Goal: Task Accomplishment & Management: Manage account settings

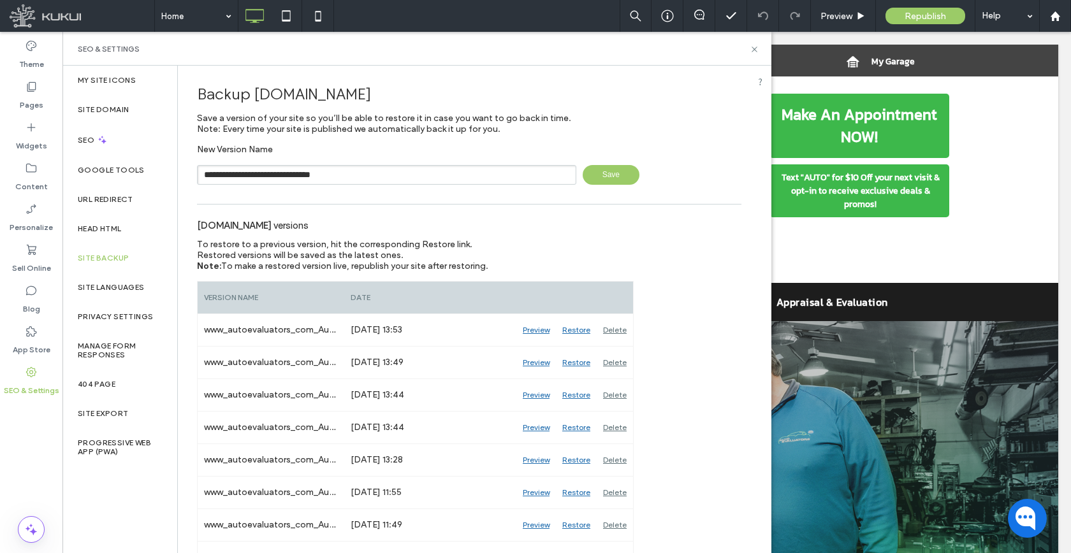
type input "**********"
click at [602, 174] on span "Save" at bounding box center [611, 175] width 57 height 20
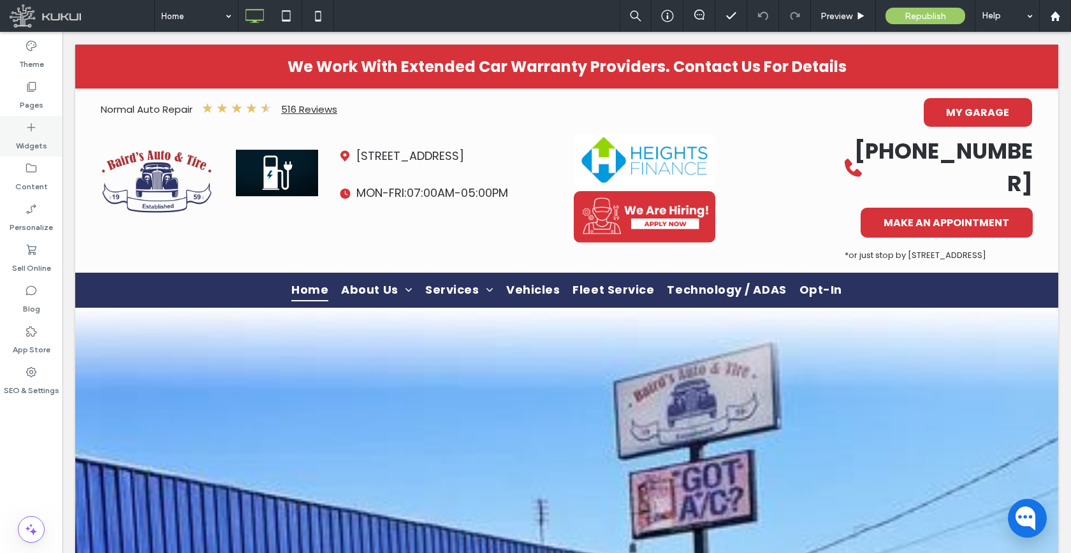
click at [42, 101] on div "Pages" at bounding box center [31, 95] width 62 height 41
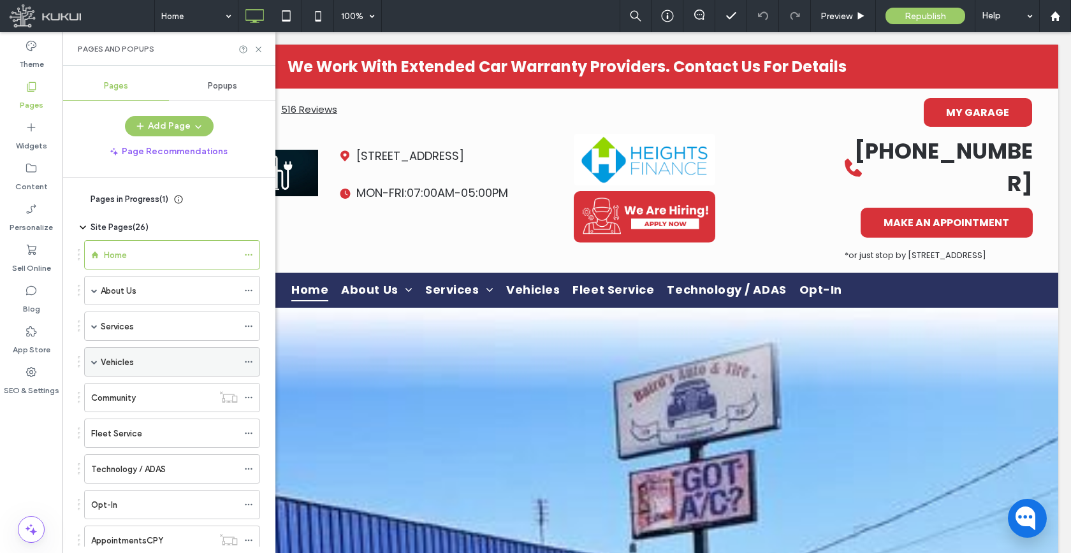
click at [95, 363] on span at bounding box center [94, 362] width 6 height 6
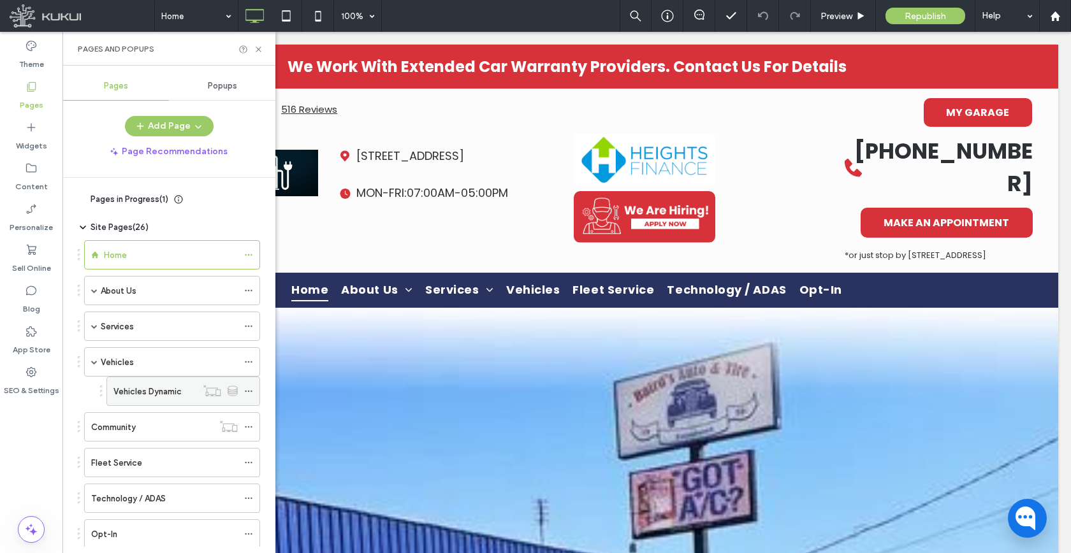
click at [251, 392] on use at bounding box center [248, 392] width 7 height 2
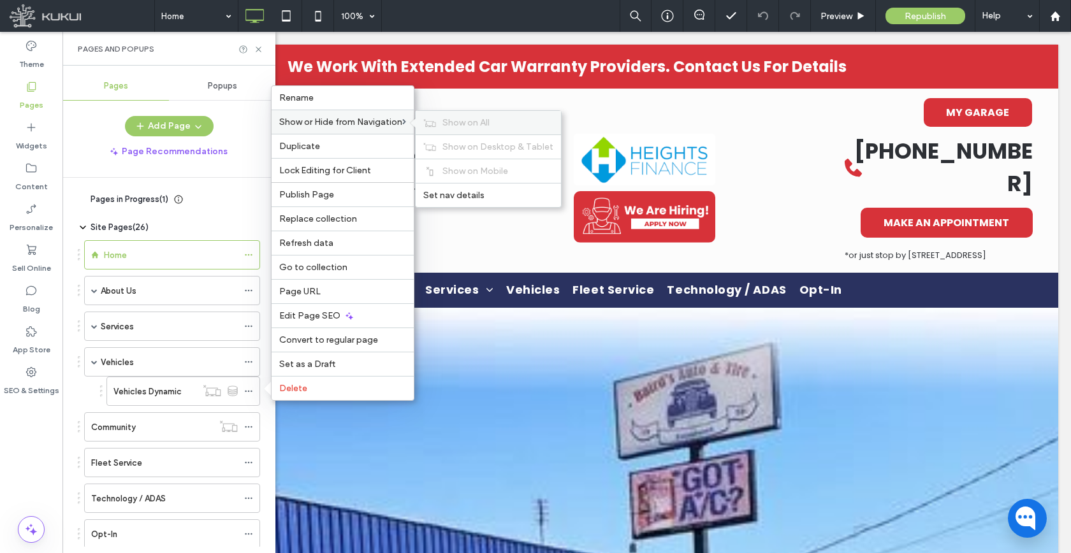
click at [448, 121] on span "Show on All" at bounding box center [466, 122] width 47 height 11
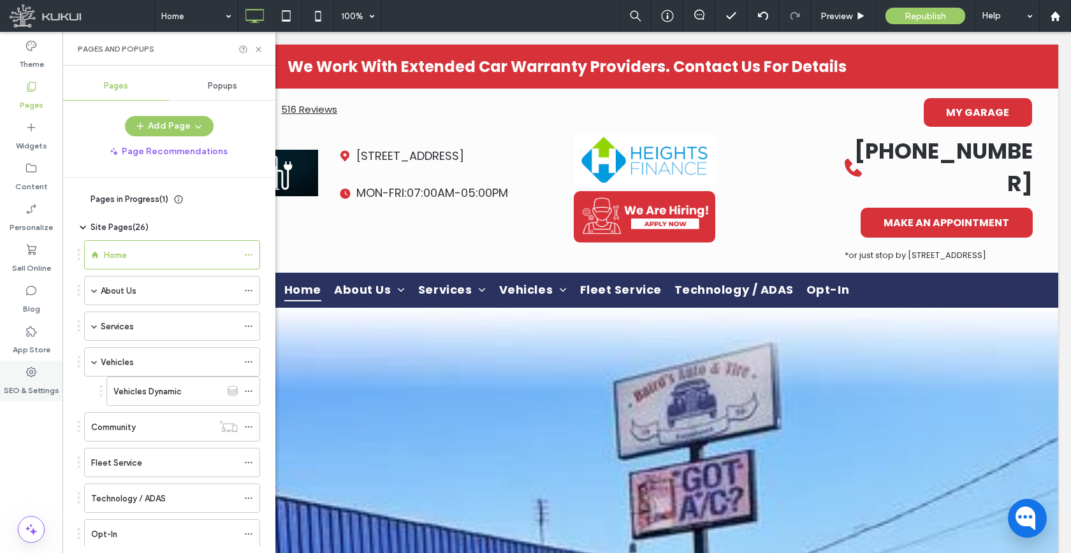
click at [36, 384] on label "SEO & Settings" at bounding box center [31, 388] width 55 height 18
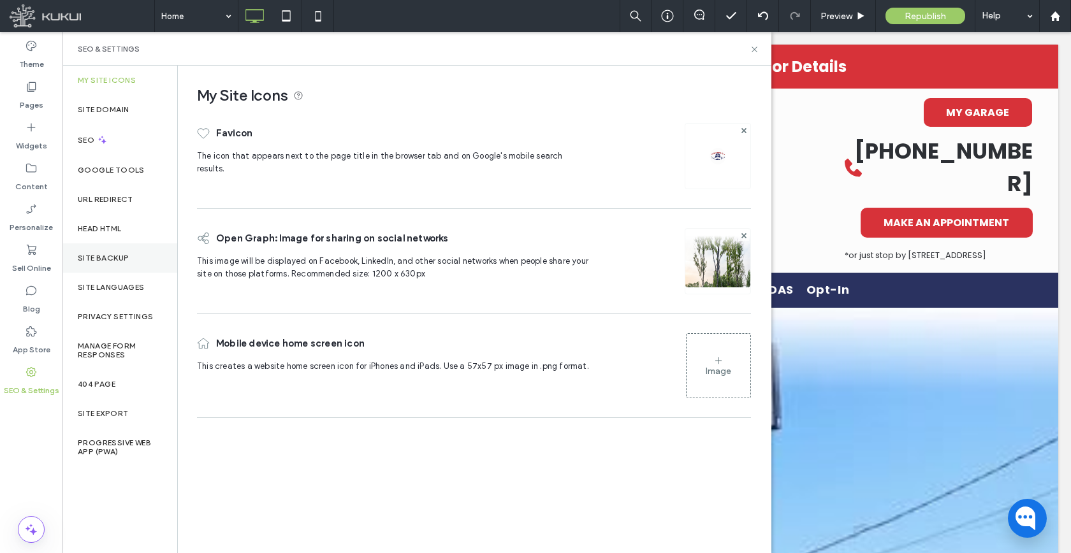
click at [113, 260] on label "Site Backup" at bounding box center [103, 258] width 51 height 9
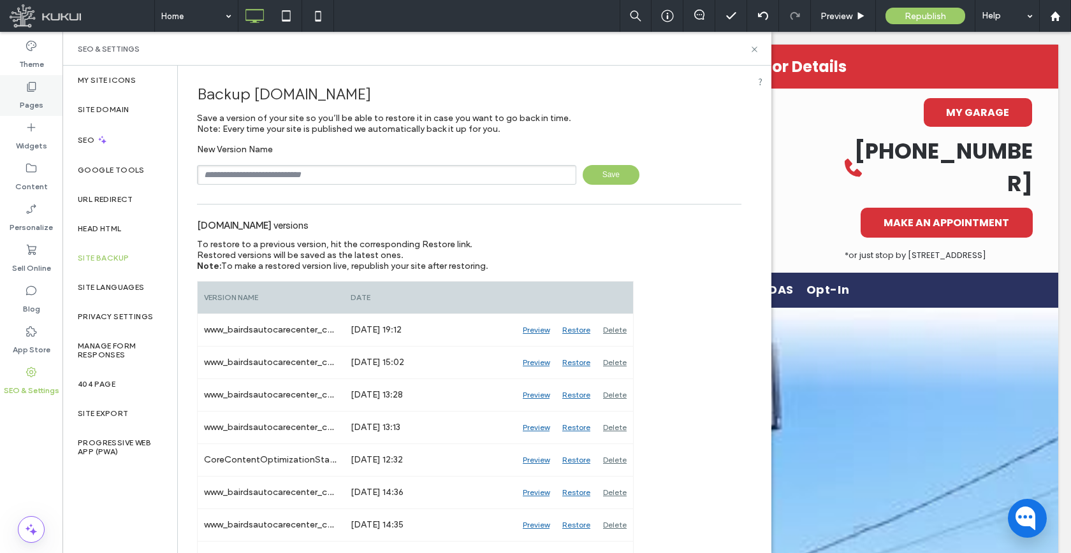
click at [39, 101] on label "Pages" at bounding box center [32, 102] width 24 height 18
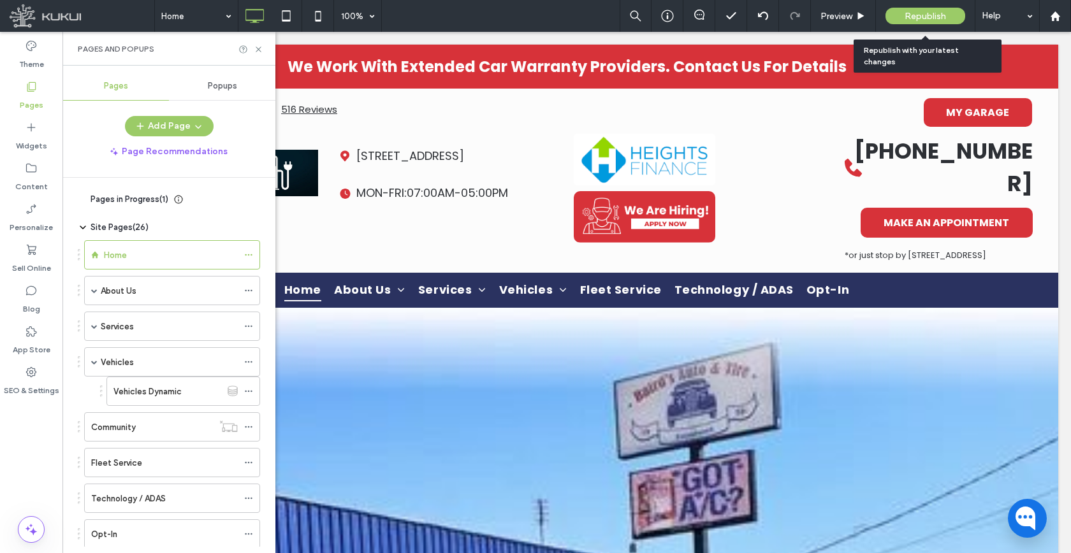
click at [934, 8] on div "Republish" at bounding box center [926, 16] width 80 height 17
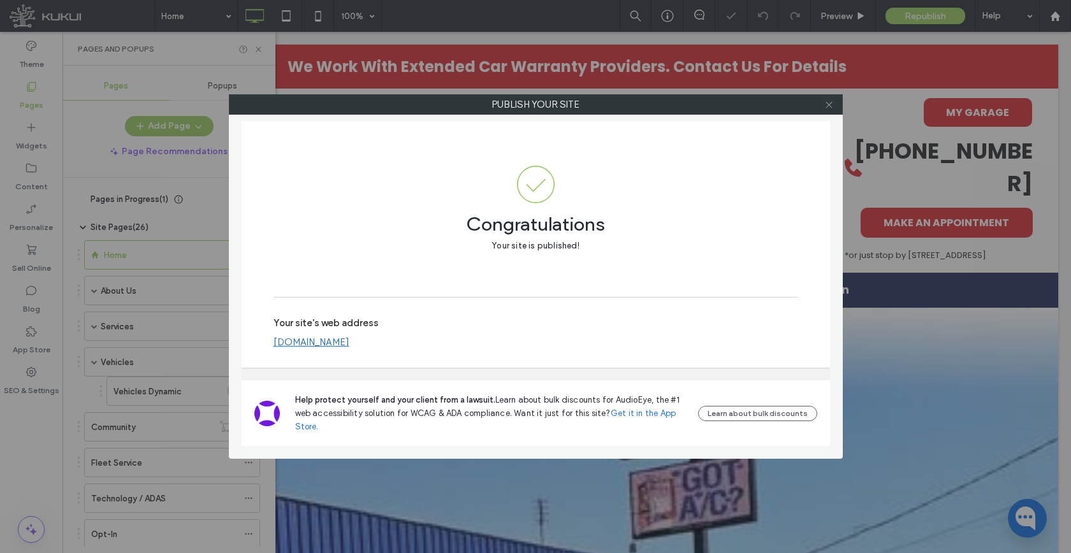
click at [826, 108] on icon at bounding box center [829, 105] width 10 height 10
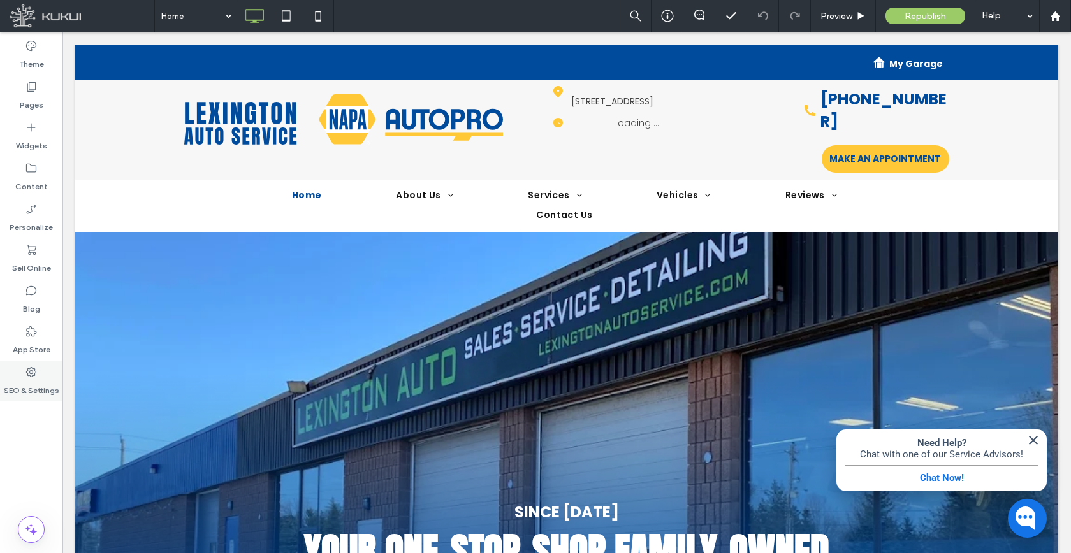
click at [58, 388] on label "SEO & Settings" at bounding box center [31, 388] width 55 height 18
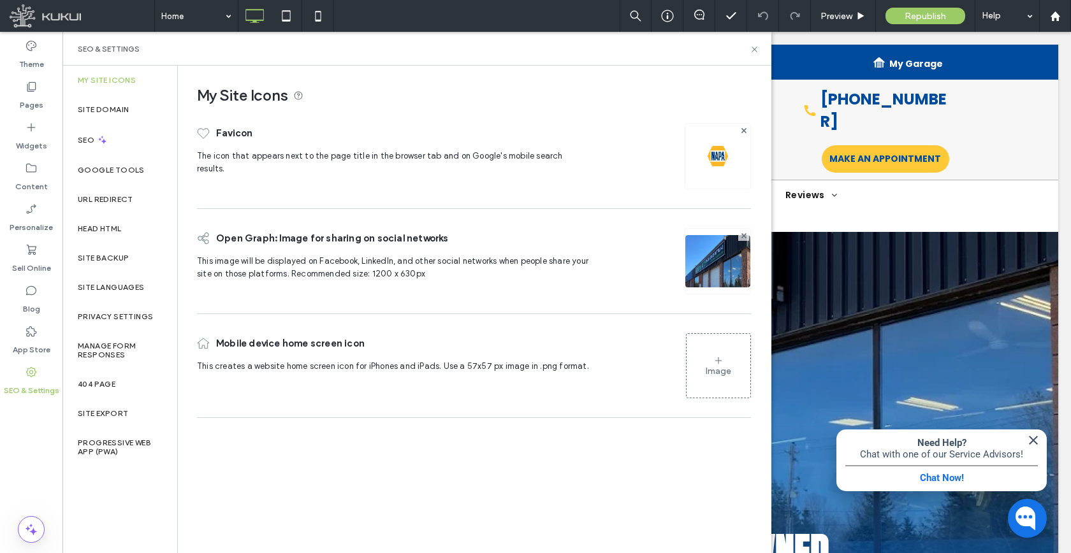
click at [55, 388] on label "SEO & Settings" at bounding box center [31, 388] width 55 height 18
click at [98, 234] on div "Head HTML" at bounding box center [119, 228] width 115 height 29
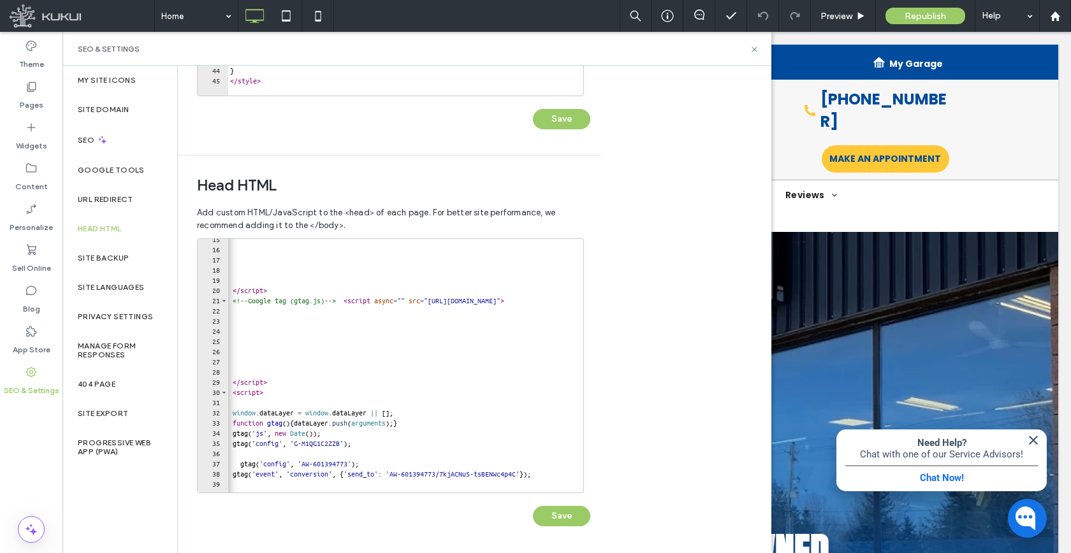
scroll to position [104, 0]
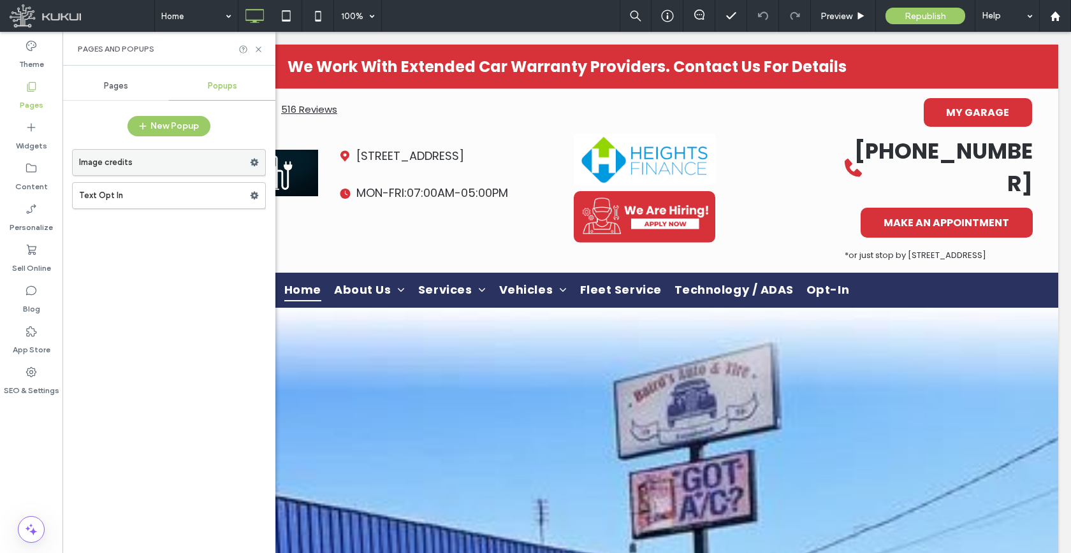
click at [146, 166] on label "Image credits" at bounding box center [164, 163] width 171 height 26
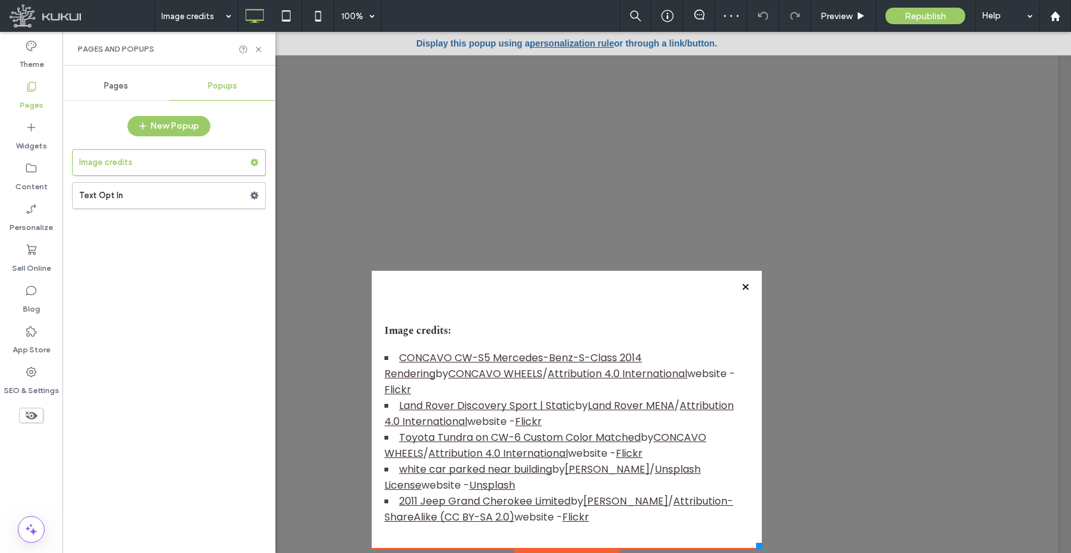
click at [737, 287] on div at bounding box center [745, 287] width 17 height 17
click at [127, 90] on span "Pages" at bounding box center [116, 86] width 24 height 10
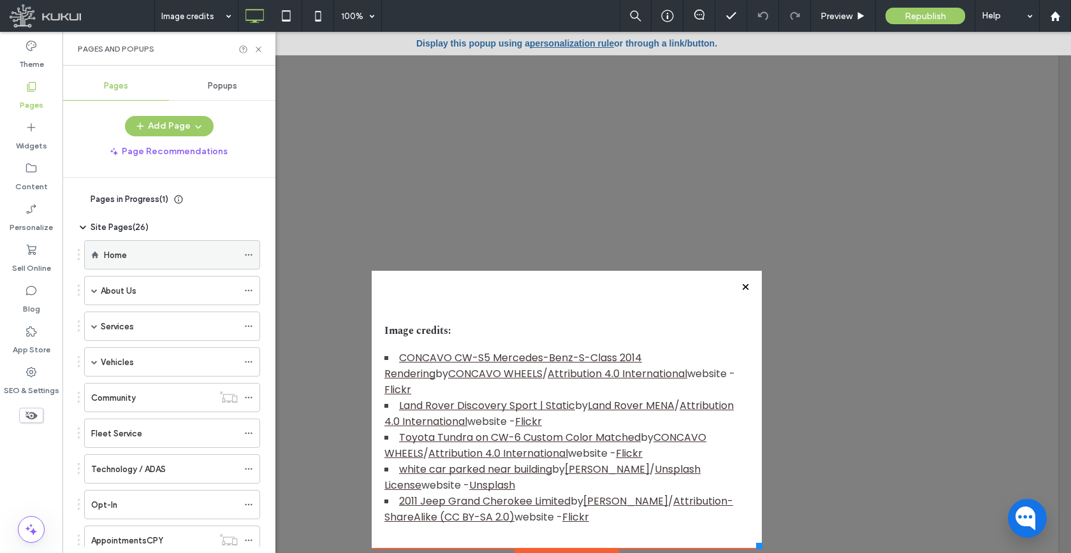
click at [172, 256] on div "Home" at bounding box center [171, 255] width 134 height 13
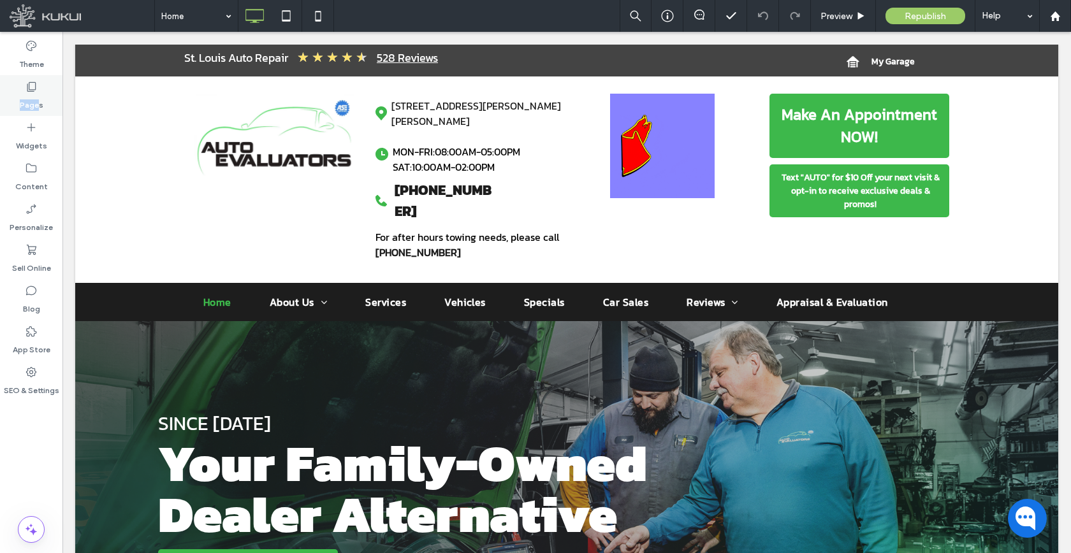
click at [36, 99] on label "Pages" at bounding box center [32, 102] width 24 height 18
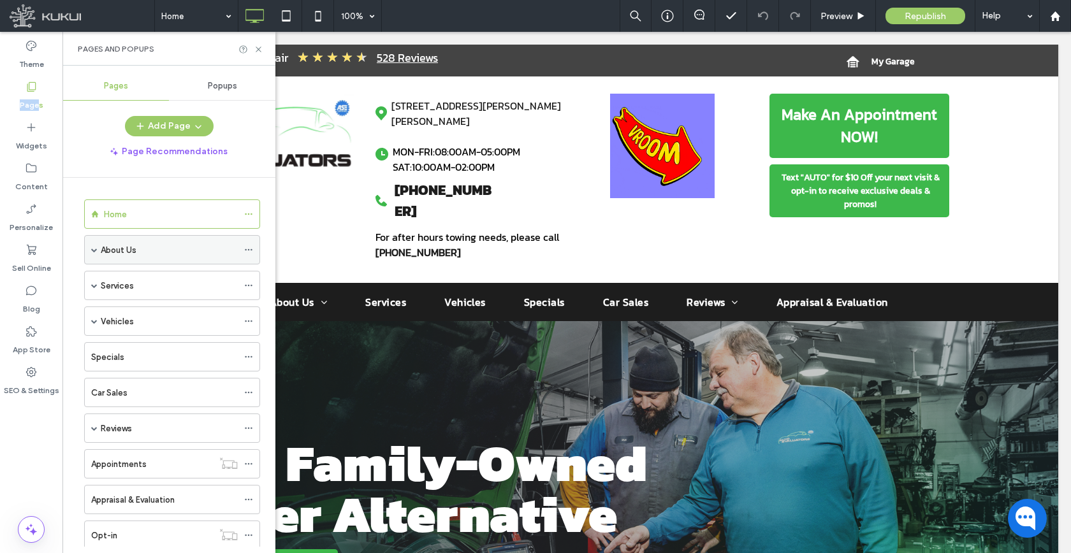
click at [94, 249] on span at bounding box center [94, 250] width 6 height 6
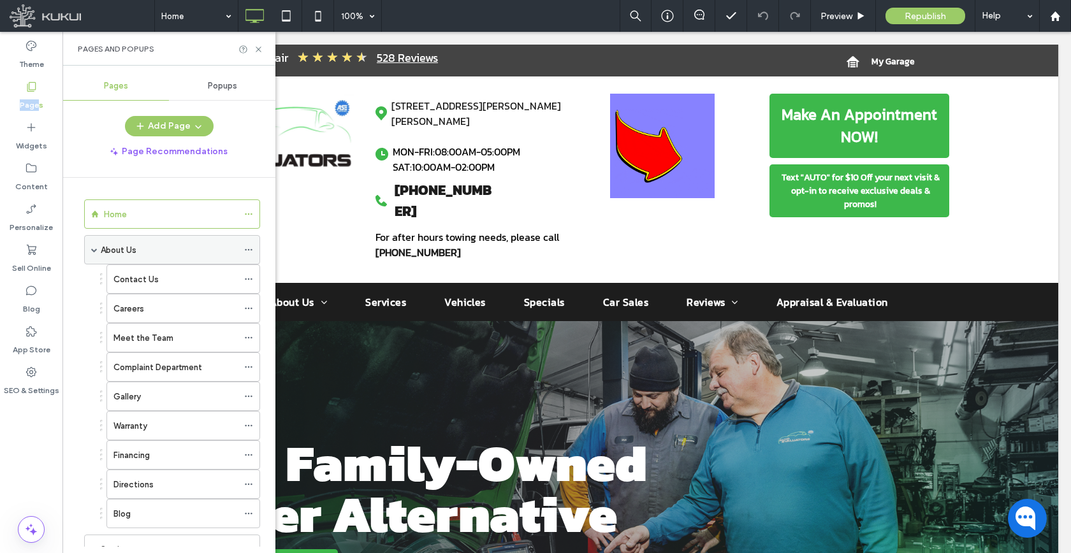
click at [95, 250] on span at bounding box center [94, 250] width 6 height 6
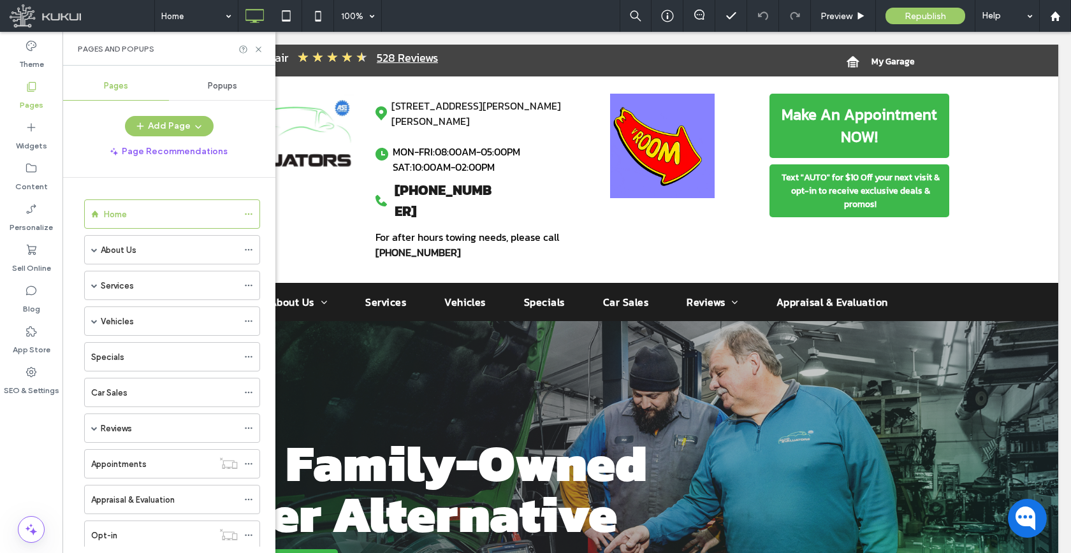
click at [230, 86] on span "Popups" at bounding box center [222, 86] width 29 height 10
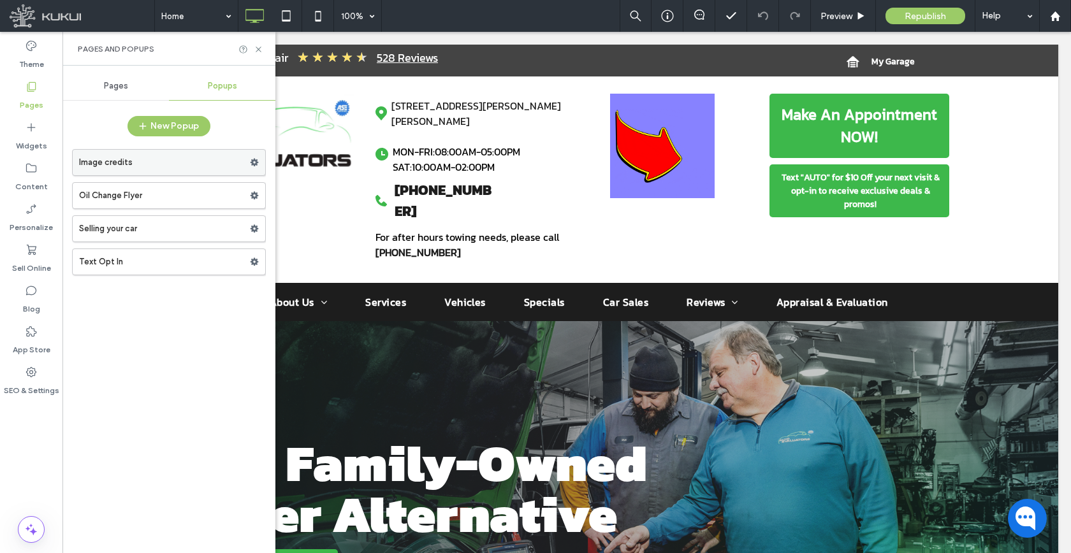
click at [251, 164] on icon at bounding box center [254, 162] width 9 height 9
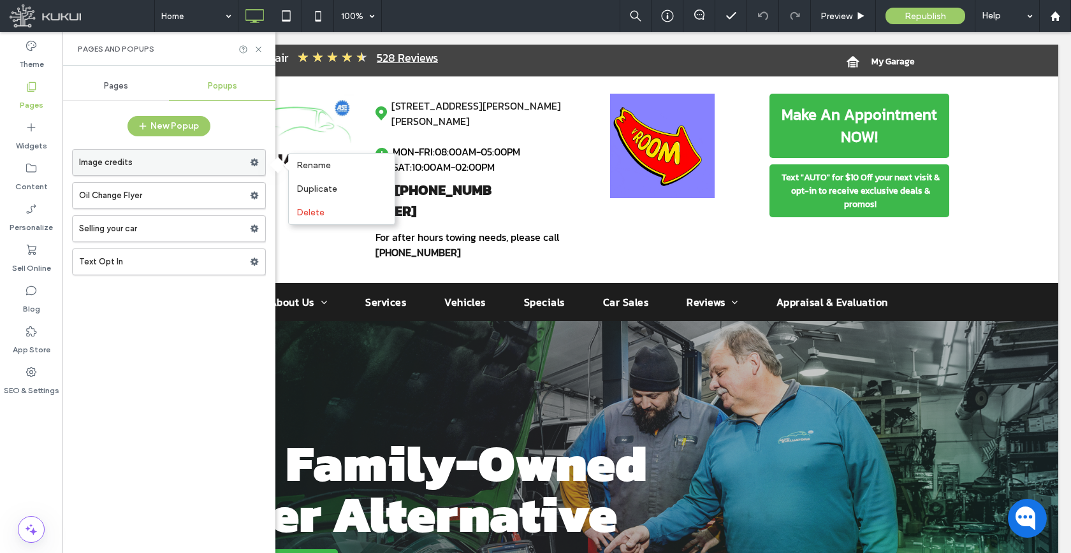
click at [180, 164] on label "Image credits" at bounding box center [164, 163] width 171 height 26
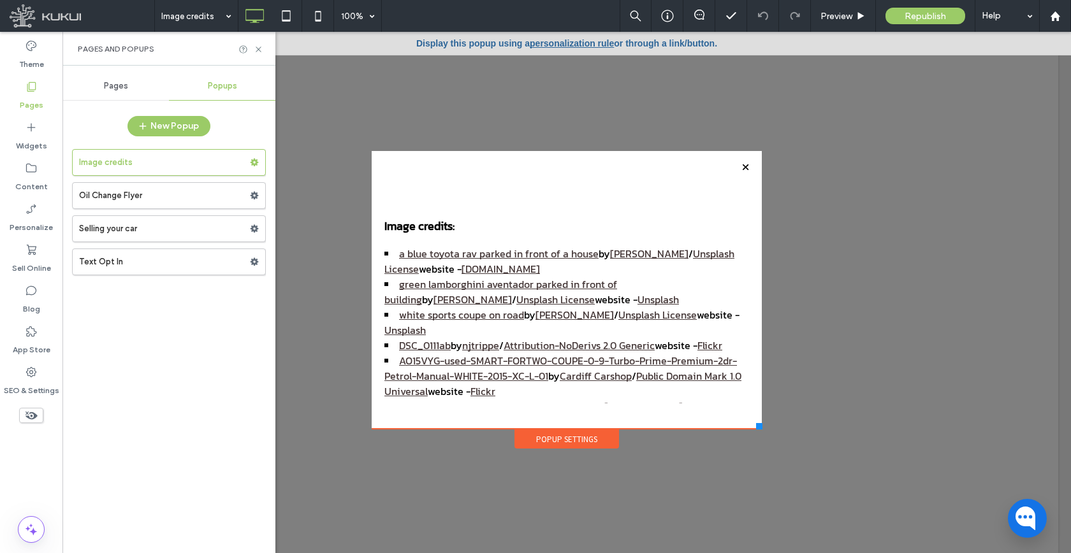
click at [121, 92] on div "Pages" at bounding box center [115, 86] width 106 height 28
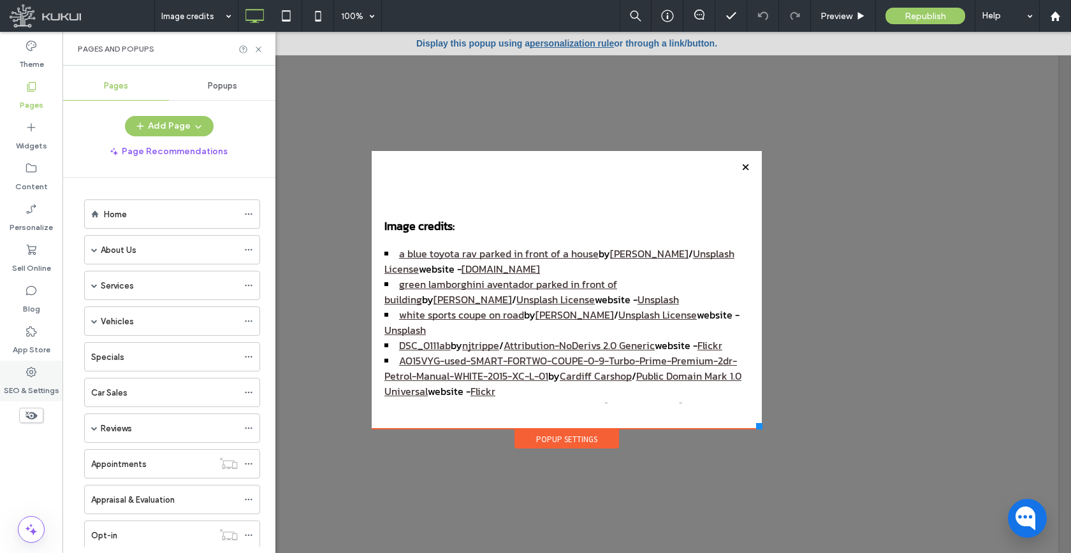
click at [34, 384] on label "SEO & Settings" at bounding box center [31, 388] width 55 height 18
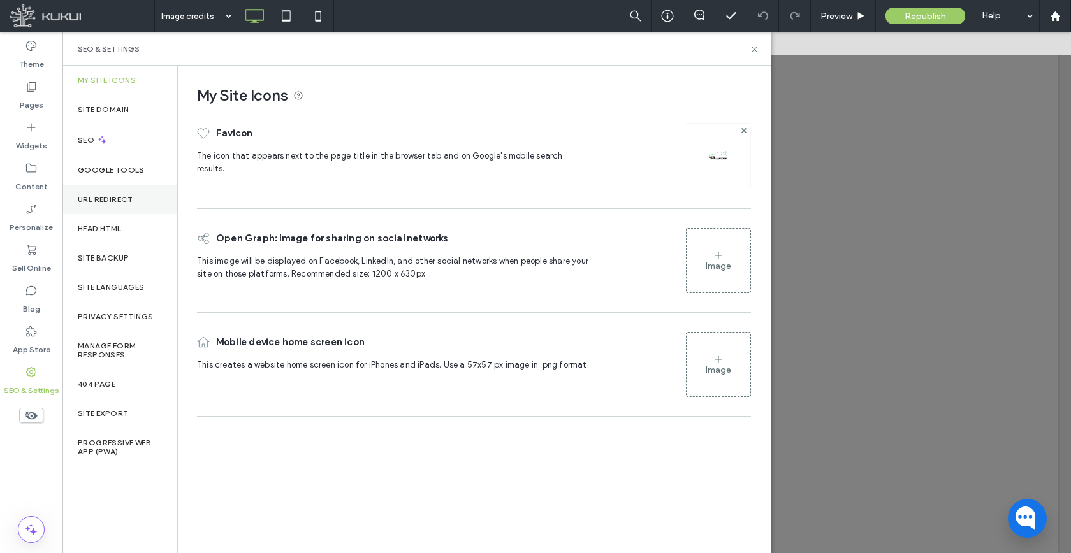
click at [100, 193] on div "URL Redirect" at bounding box center [119, 199] width 115 height 29
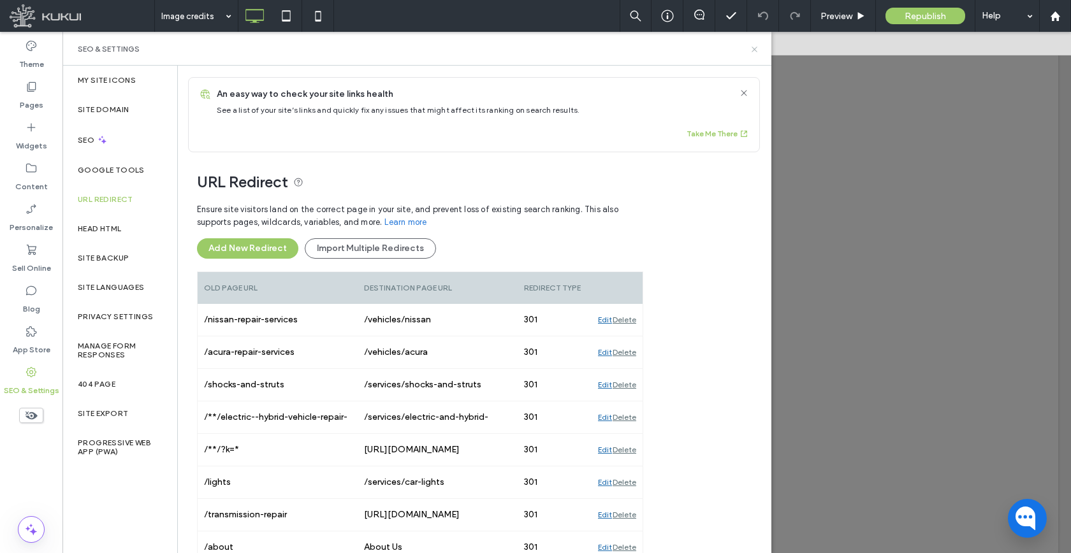
click at [758, 51] on icon at bounding box center [755, 50] width 10 height 10
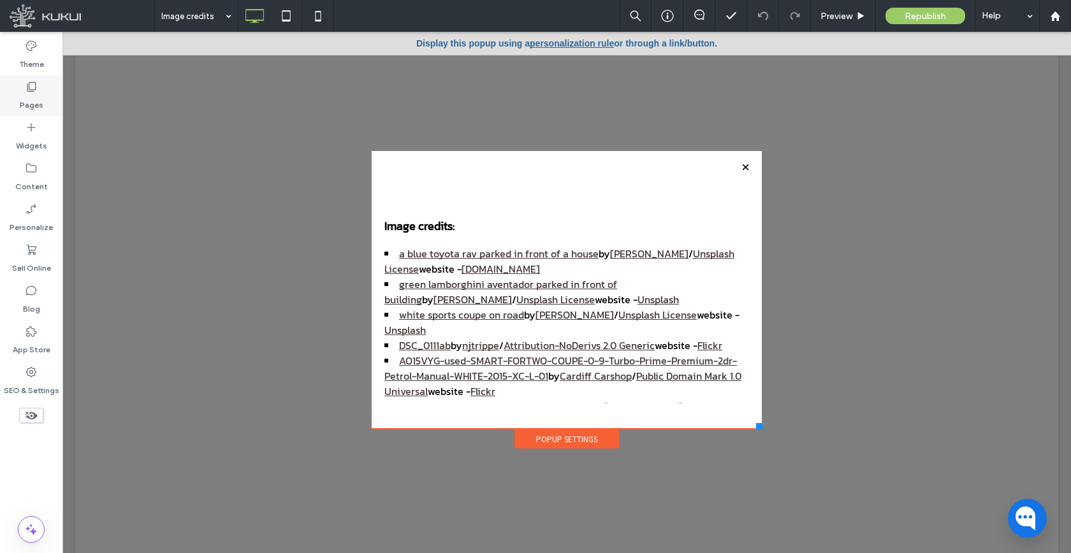
click at [34, 94] on label "Pages" at bounding box center [32, 102] width 24 height 18
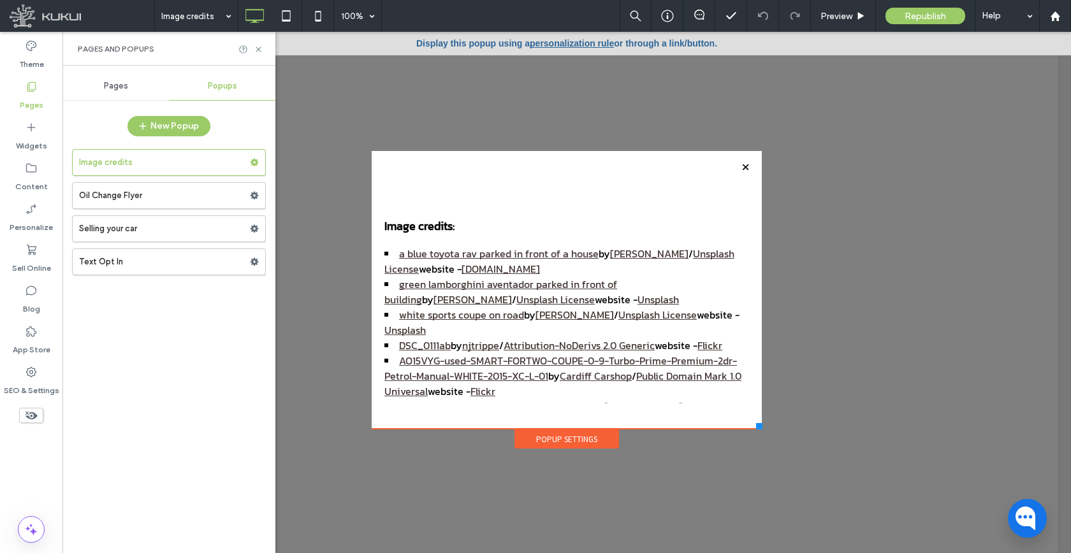
click at [110, 84] on span "Pages" at bounding box center [116, 86] width 24 height 10
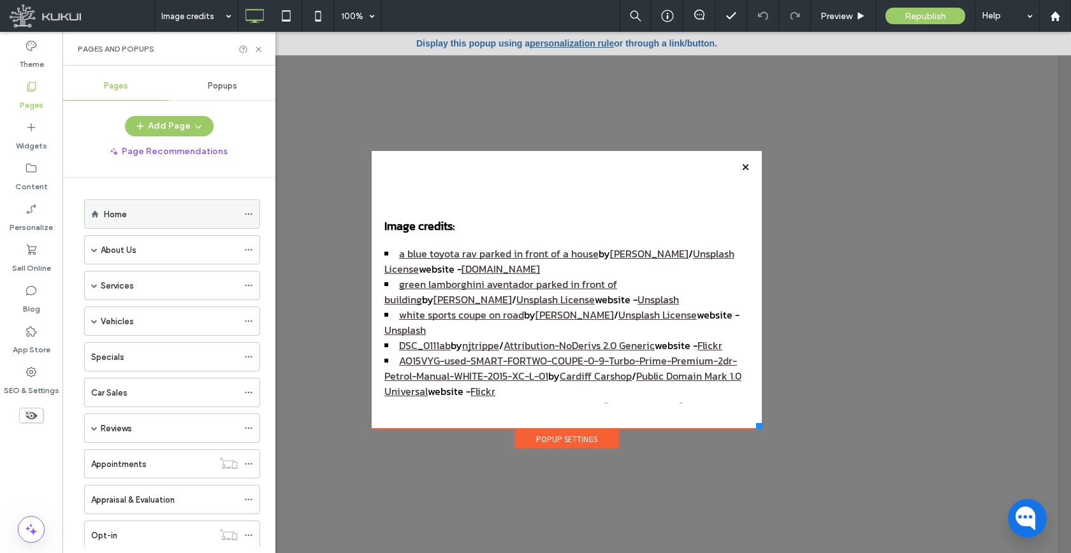
click at [152, 209] on div "Home" at bounding box center [171, 214] width 134 height 13
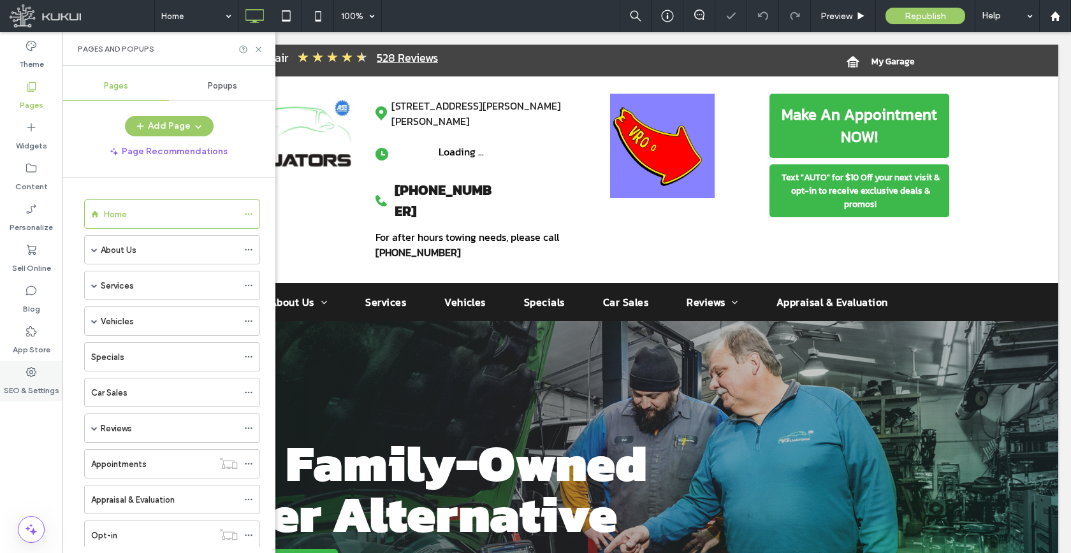
click at [27, 381] on label "SEO & Settings" at bounding box center [31, 388] width 55 height 18
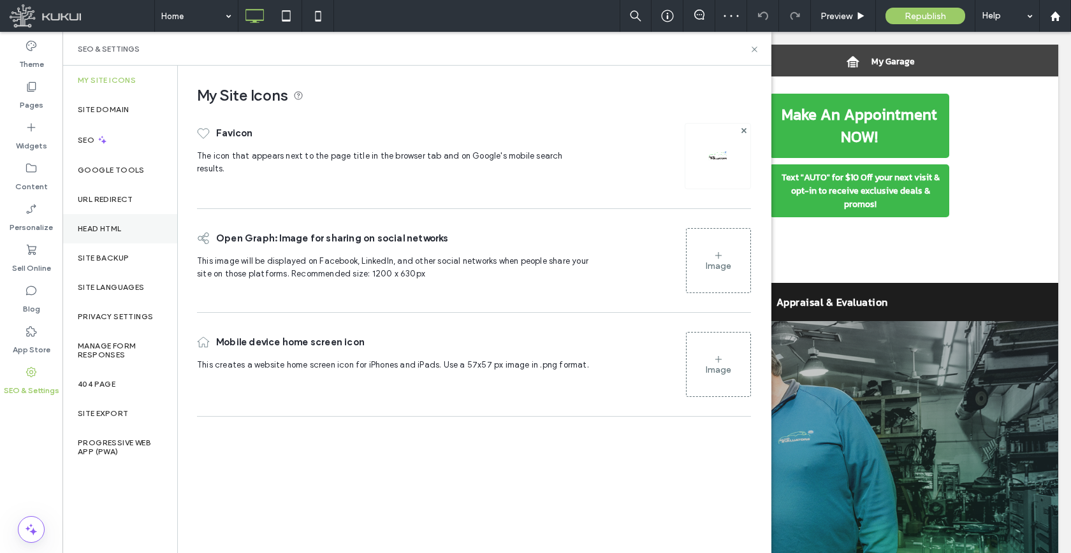
click at [92, 235] on div "Head HTML" at bounding box center [119, 228] width 115 height 29
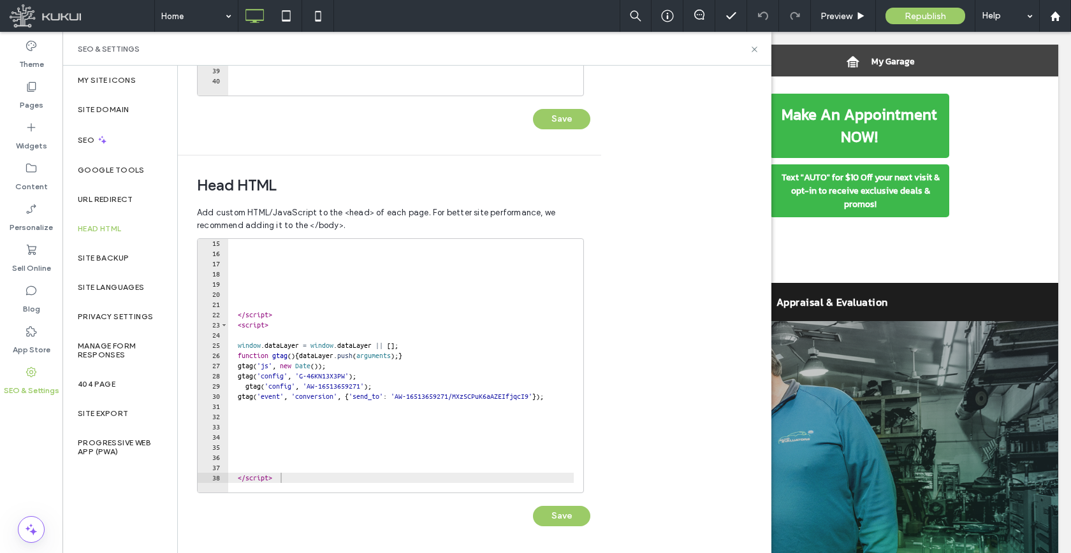
scroll to position [143, 0]
type textarea "*********"
click at [312, 478] on div "</ script > < script > window . dataLayer = window . dataLayer || [ ] ; functio…" at bounding box center [490, 370] width 524 height 265
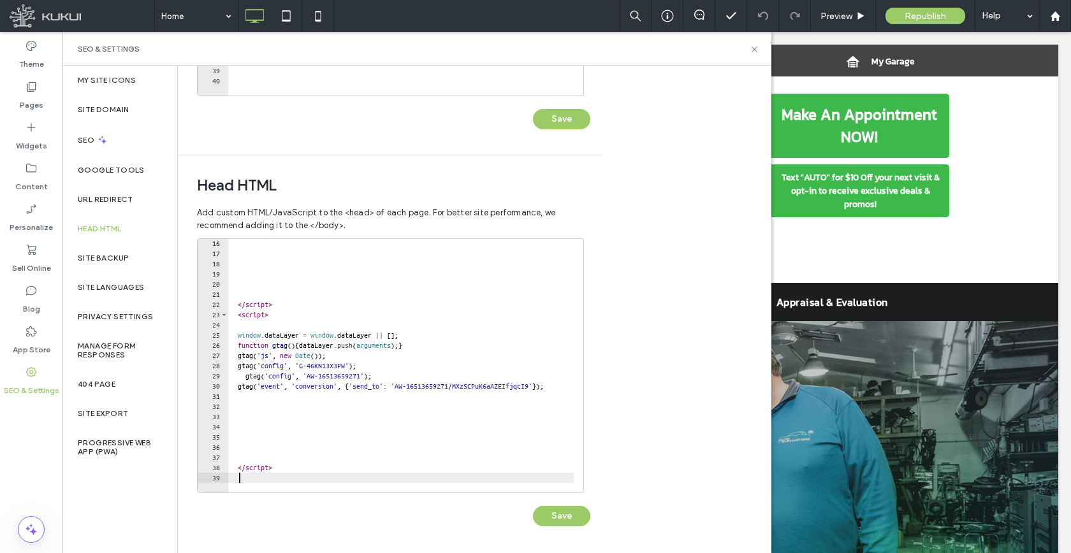
paste textarea "**********"
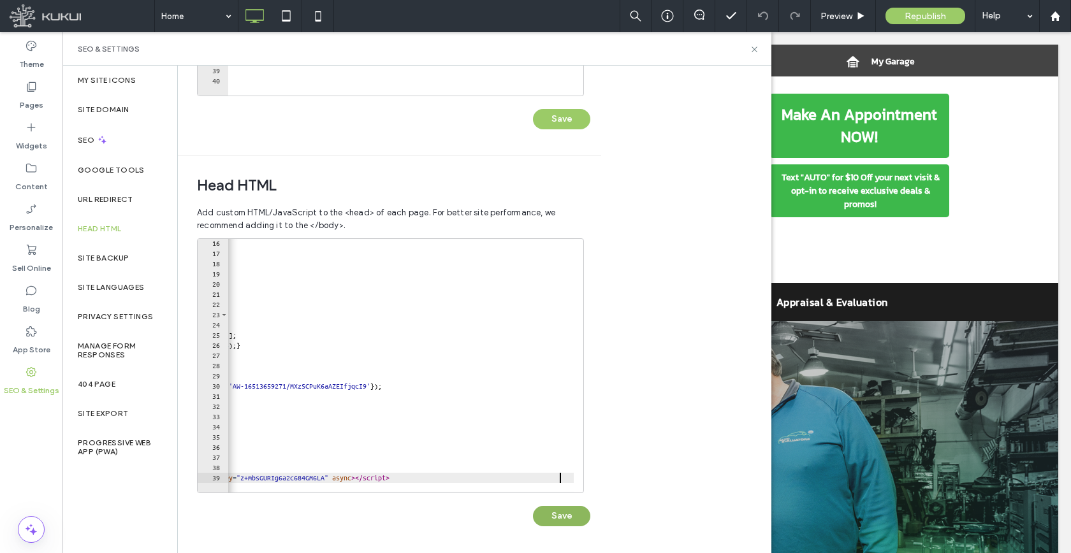
type textarea "**********"
click at [571, 523] on button "Save" at bounding box center [561, 516] width 57 height 20
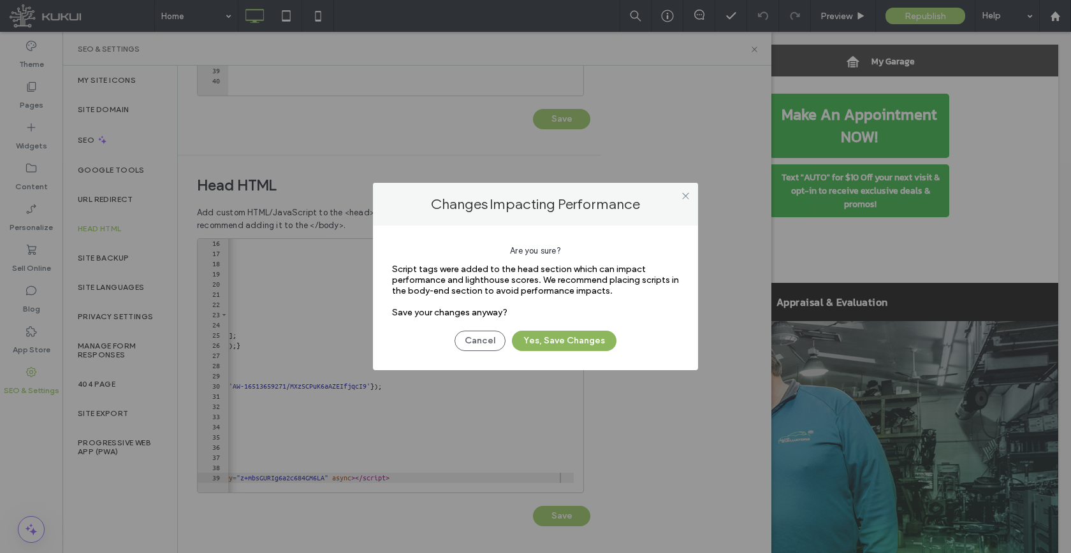
click at [579, 337] on button "Yes, Save Changes" at bounding box center [564, 341] width 105 height 20
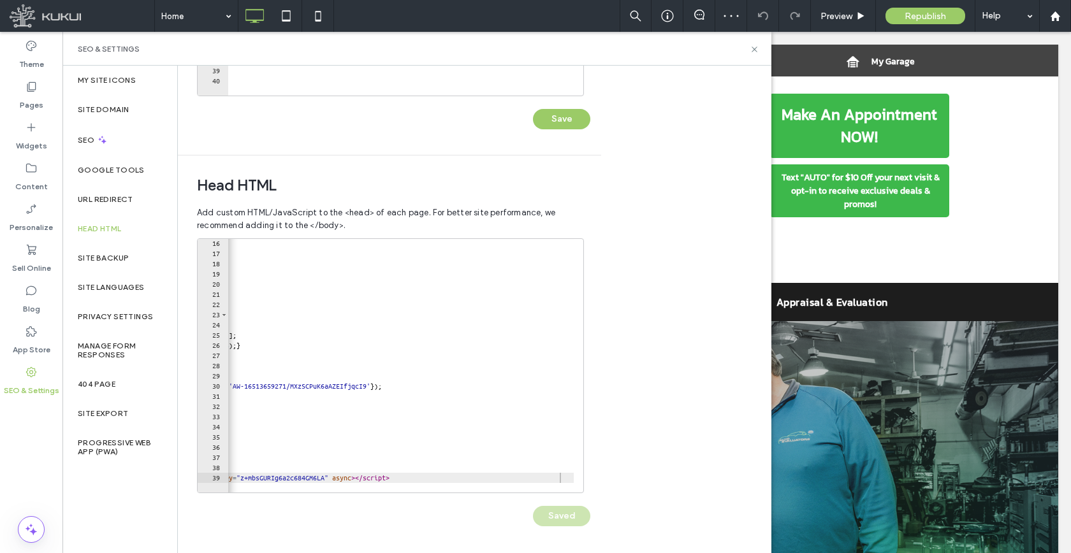
scroll to position [0, 0]
click at [907, 16] on span "Republish" at bounding box center [925, 16] width 41 height 11
